Goal: Navigation & Orientation: Find specific page/section

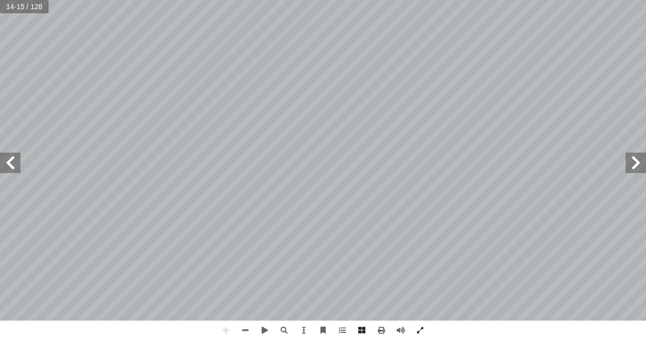
click at [6, 156] on span at bounding box center [10, 163] width 20 height 20
click at [2, 156] on span at bounding box center [10, 163] width 20 height 20
click at [224, 332] on span at bounding box center [225, 330] width 19 height 19
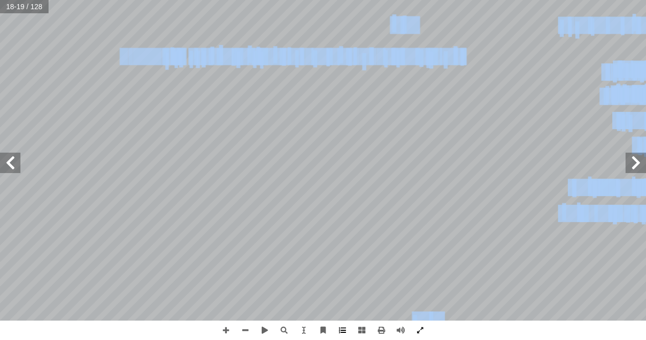
click at [340, 325] on div "١٤ َ ين َ ب ّ وتي َّ الص ِ مييز َّ الت ِ ة َ ريق َ لى ط إ ا ِ جوع ُّ الر ِ ب ِ …" at bounding box center [323, 170] width 646 height 340
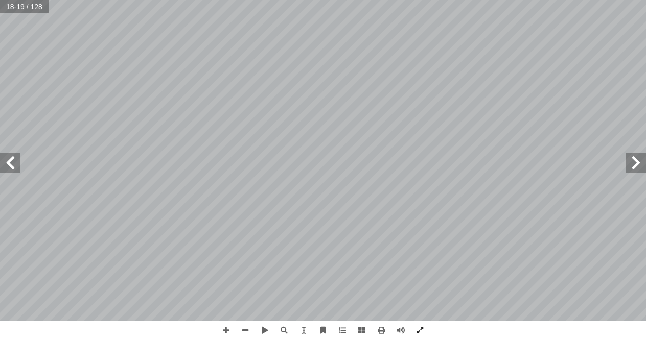
click at [9, 171] on span at bounding box center [10, 163] width 20 height 20
click at [638, 167] on span at bounding box center [636, 163] width 20 height 20
click at [225, 331] on span at bounding box center [225, 330] width 19 height 19
